Goal: Task Accomplishment & Management: Use online tool/utility

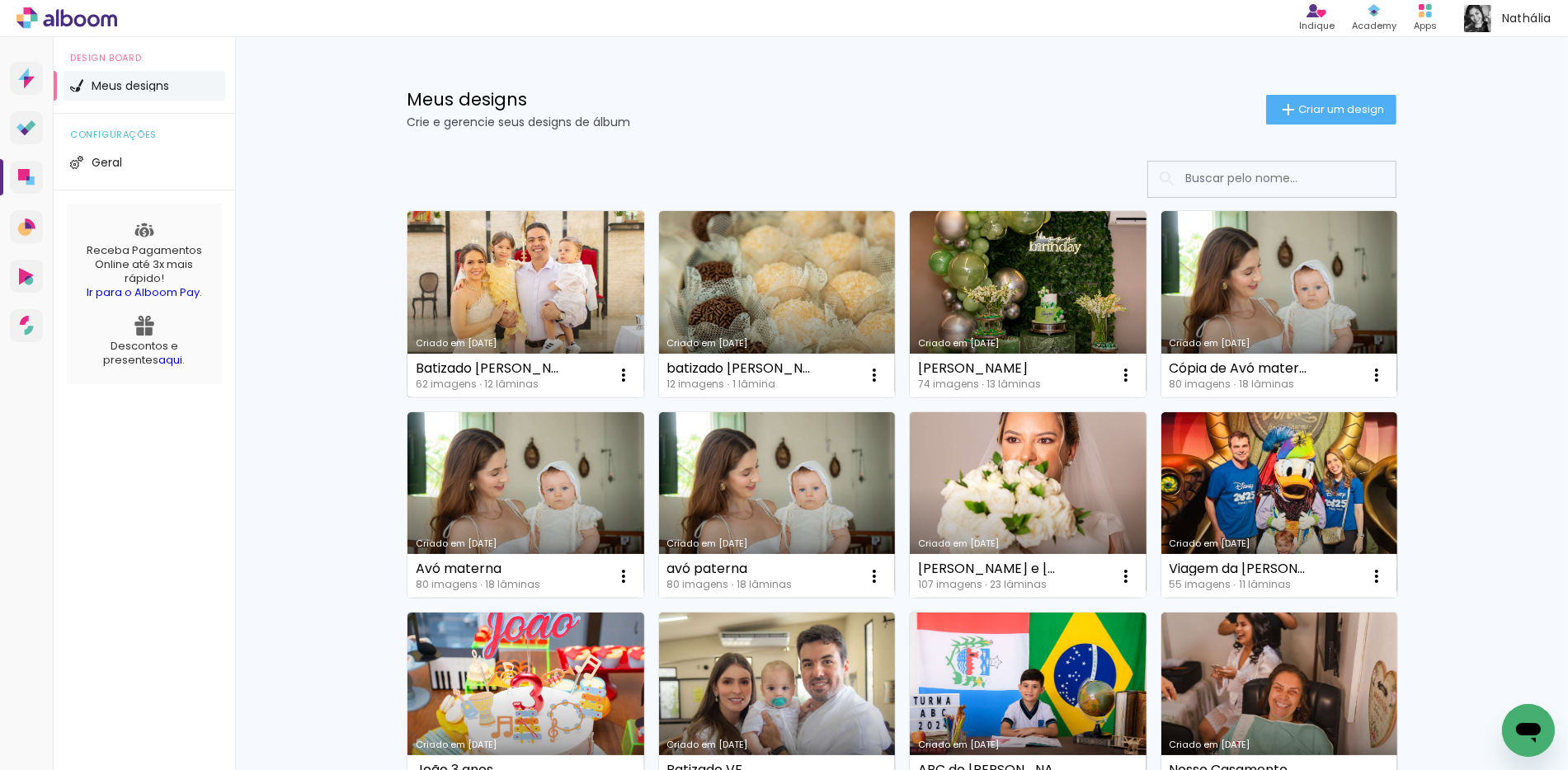
click at [504, 307] on link "Criado em [DATE]" at bounding box center [526, 304] width 237 height 186
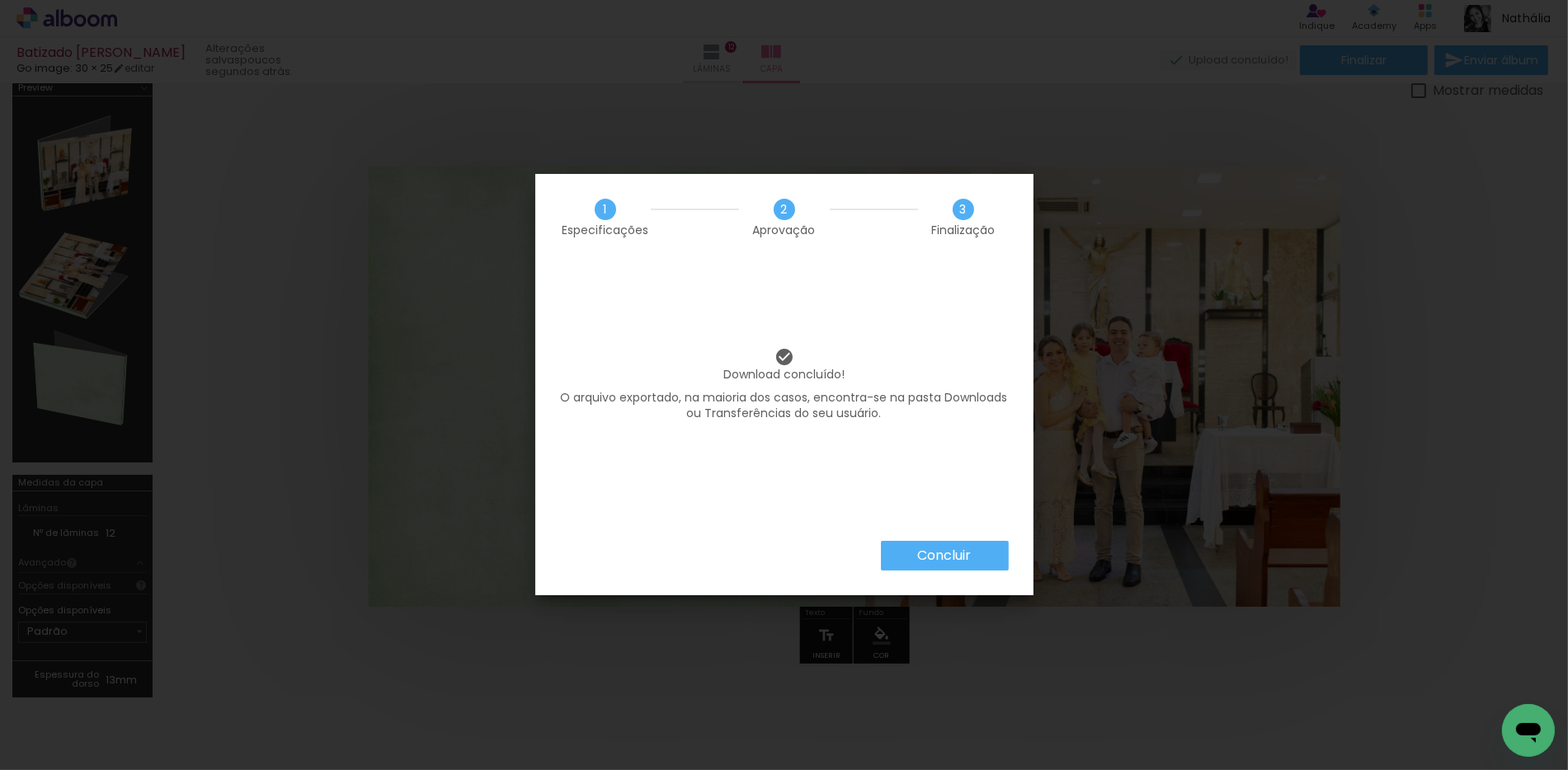
scroll to position [0, 4359]
click at [0, 0] on slot "Concluir" at bounding box center [0, 0] width 0 height 0
